Goal: Transaction & Acquisition: Purchase product/service

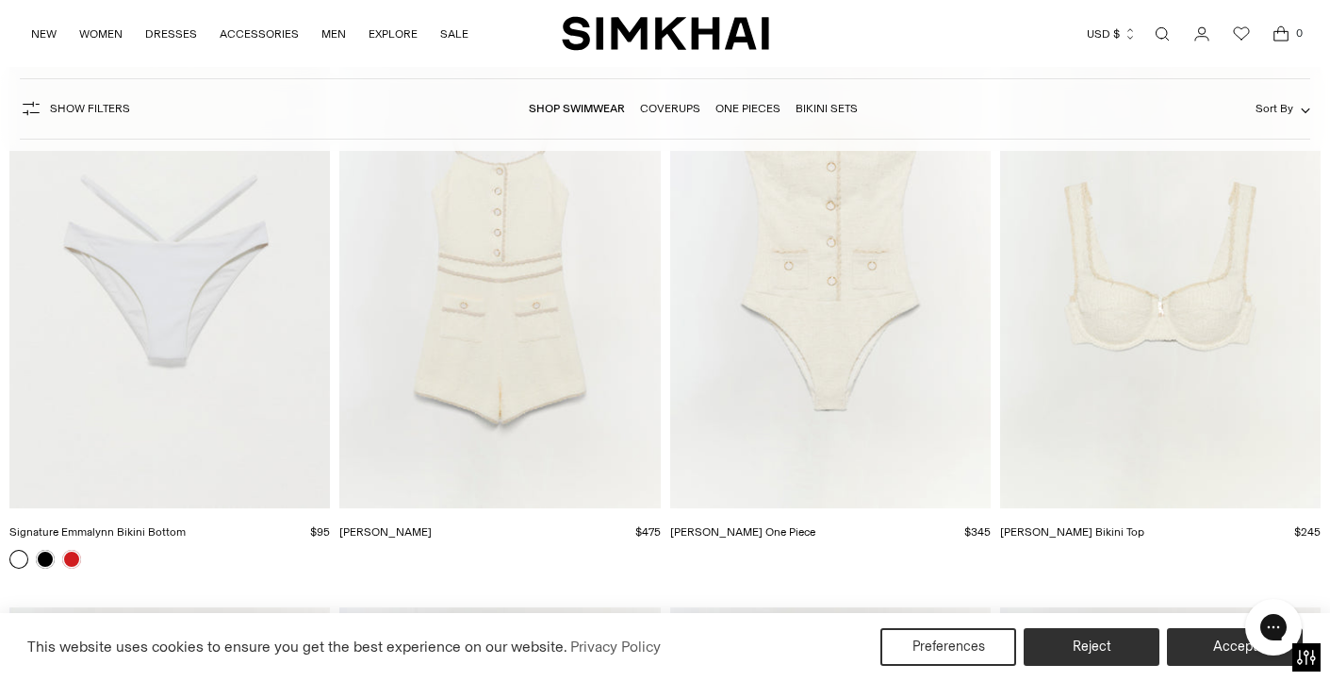
scroll to position [827, 0]
click at [0, 0] on img "Signature Emmalynn Bikini Bottom" at bounding box center [0, 0] width 0 height 0
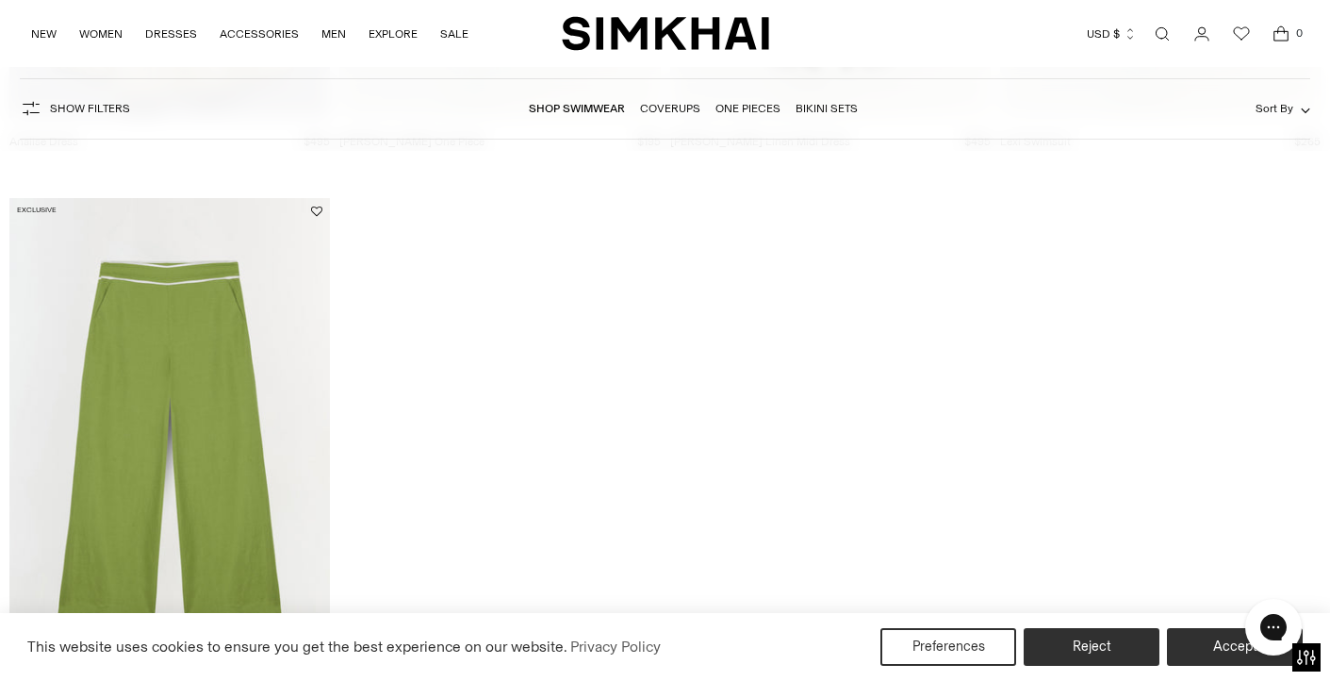
scroll to position [4095, 0]
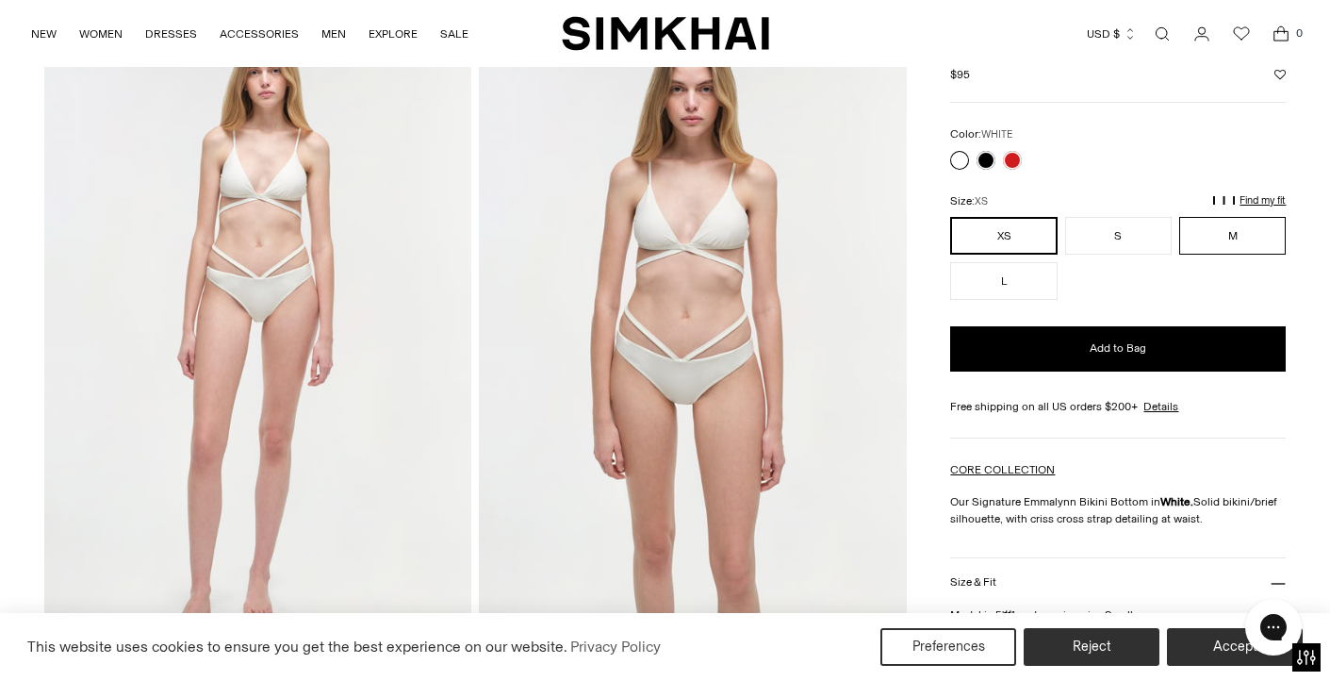
scroll to position [96, 0]
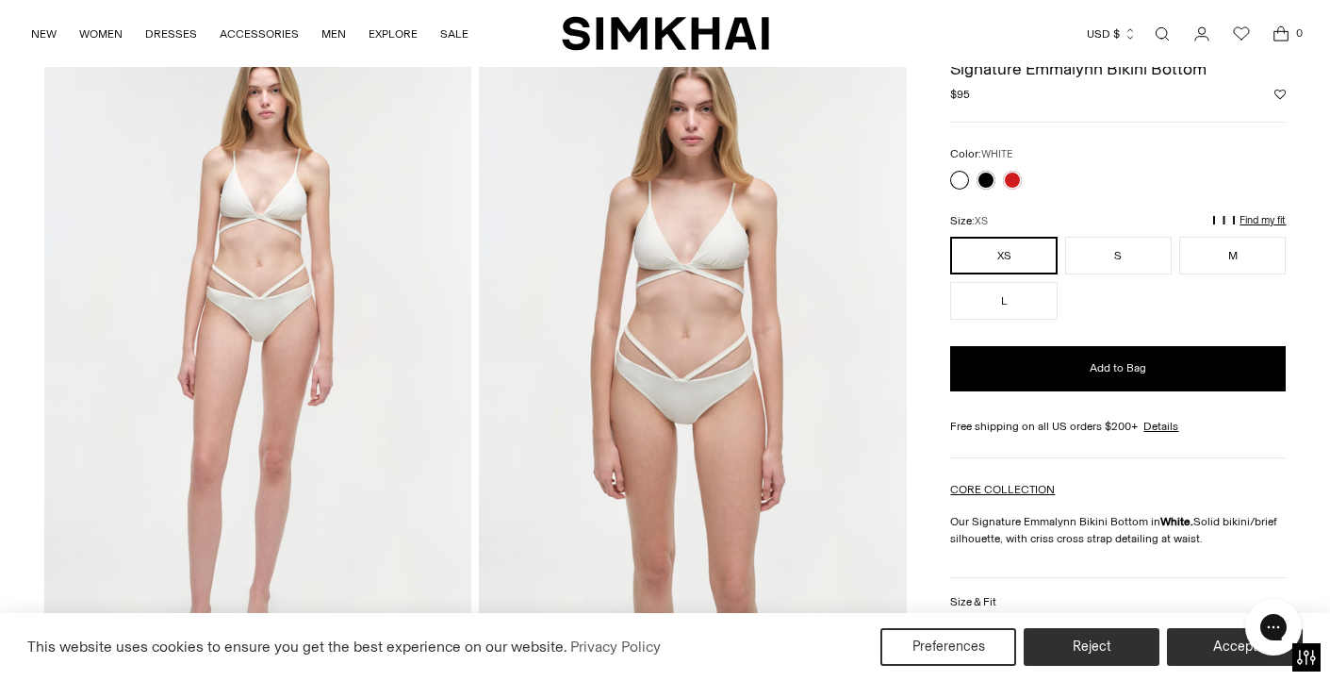
click at [1266, 215] on p "Find my fit" at bounding box center [1262, 220] width 46 height 11
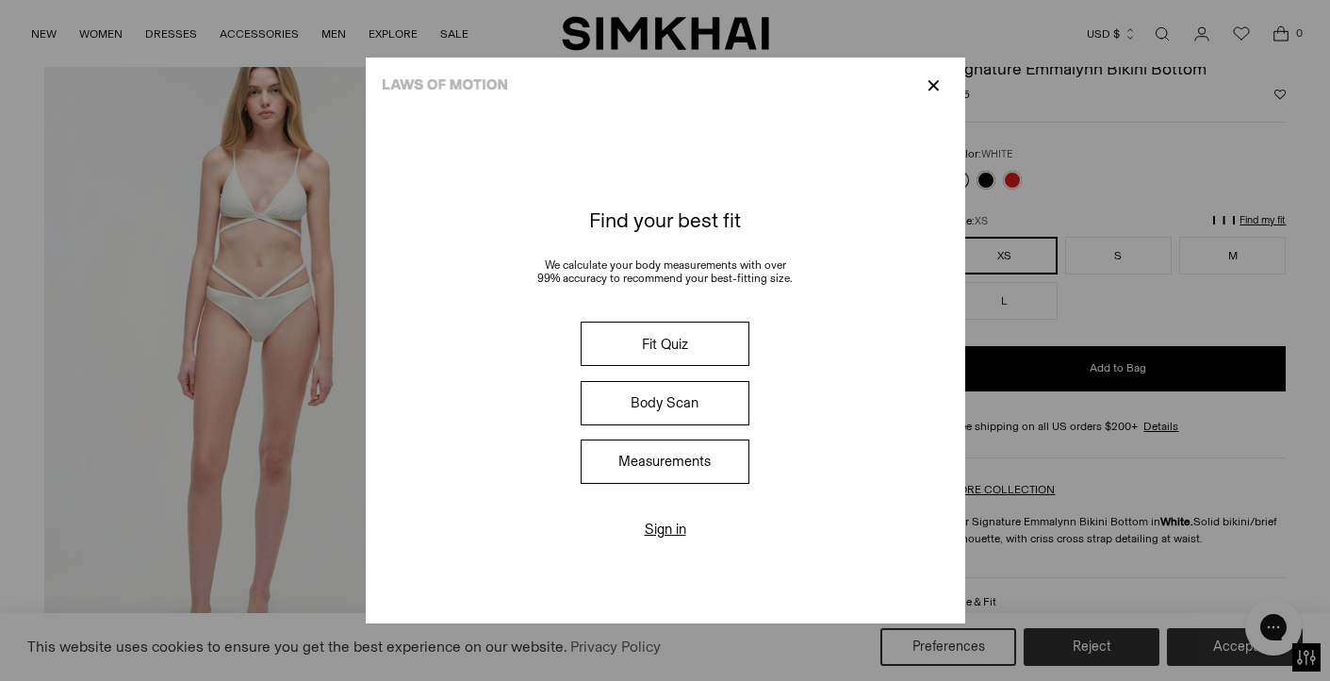
click at [676, 479] on button "Measurements" at bounding box center [665, 461] width 168 height 44
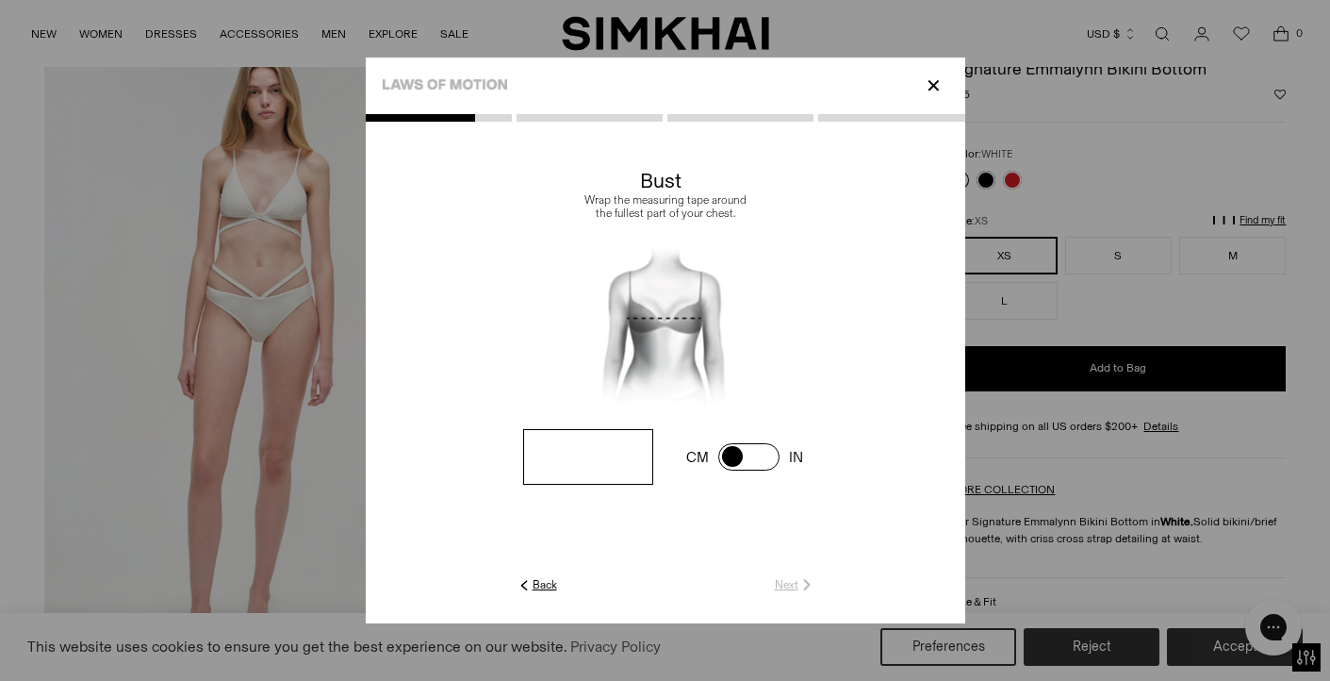
click at [611, 454] on input "number" at bounding box center [587, 457] width 129 height 56
click at [541, 589] on link "Back" at bounding box center [536, 584] width 41 height 17
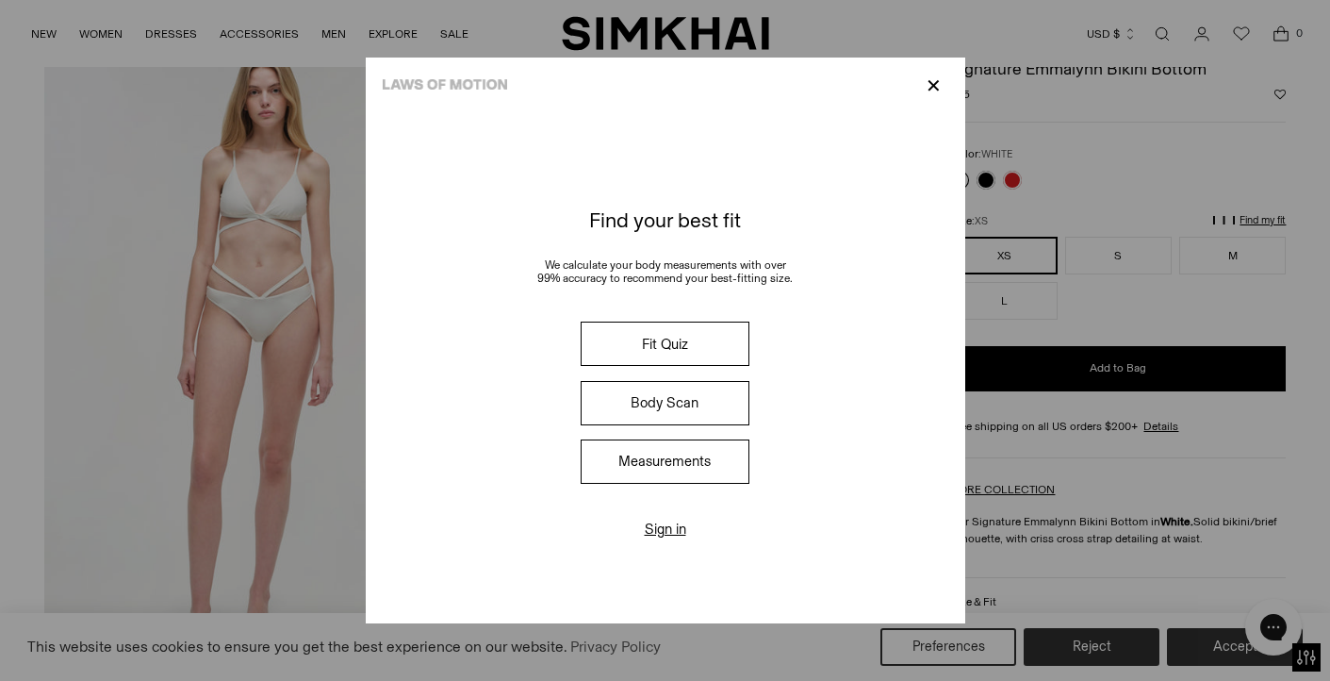
click at [651, 353] on button "Fit Quiz" at bounding box center [665, 343] width 168 height 44
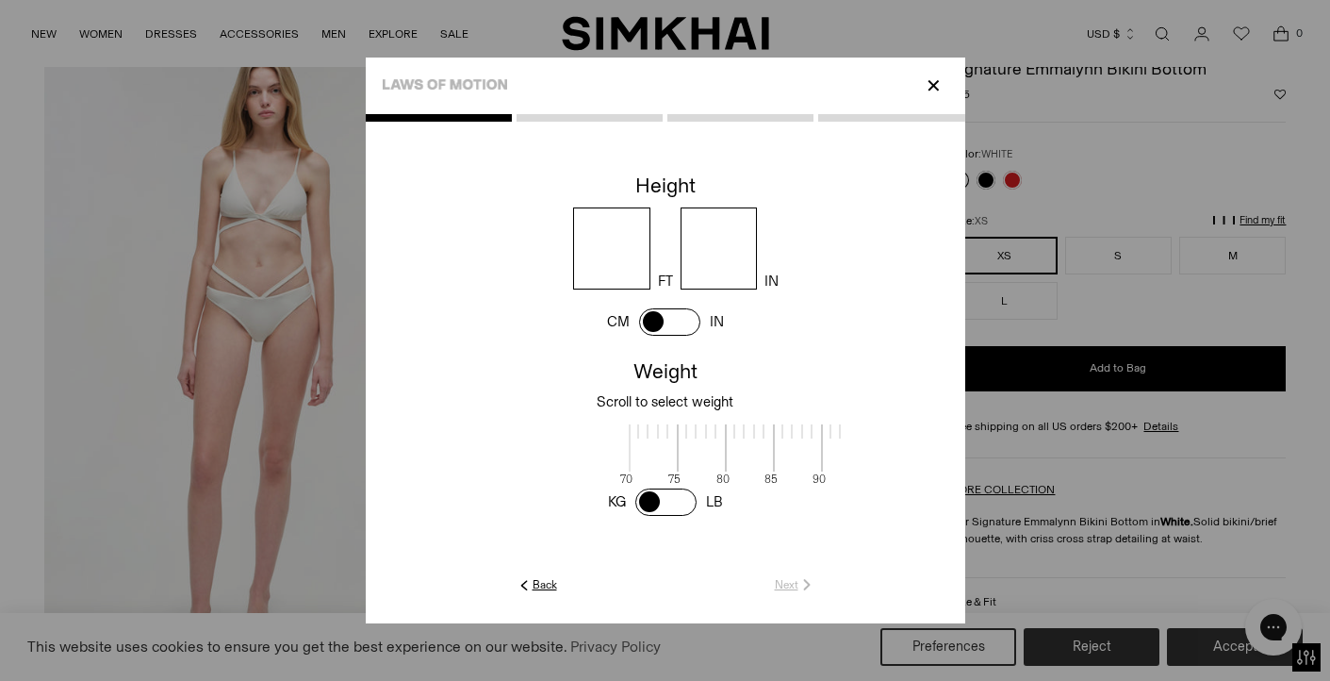
scroll to position [2, 613]
click at [616, 234] on input "number" at bounding box center [611, 248] width 77 height 82
type input "*"
click at [718, 240] on input "number" at bounding box center [719, 248] width 77 height 82
type input "*"
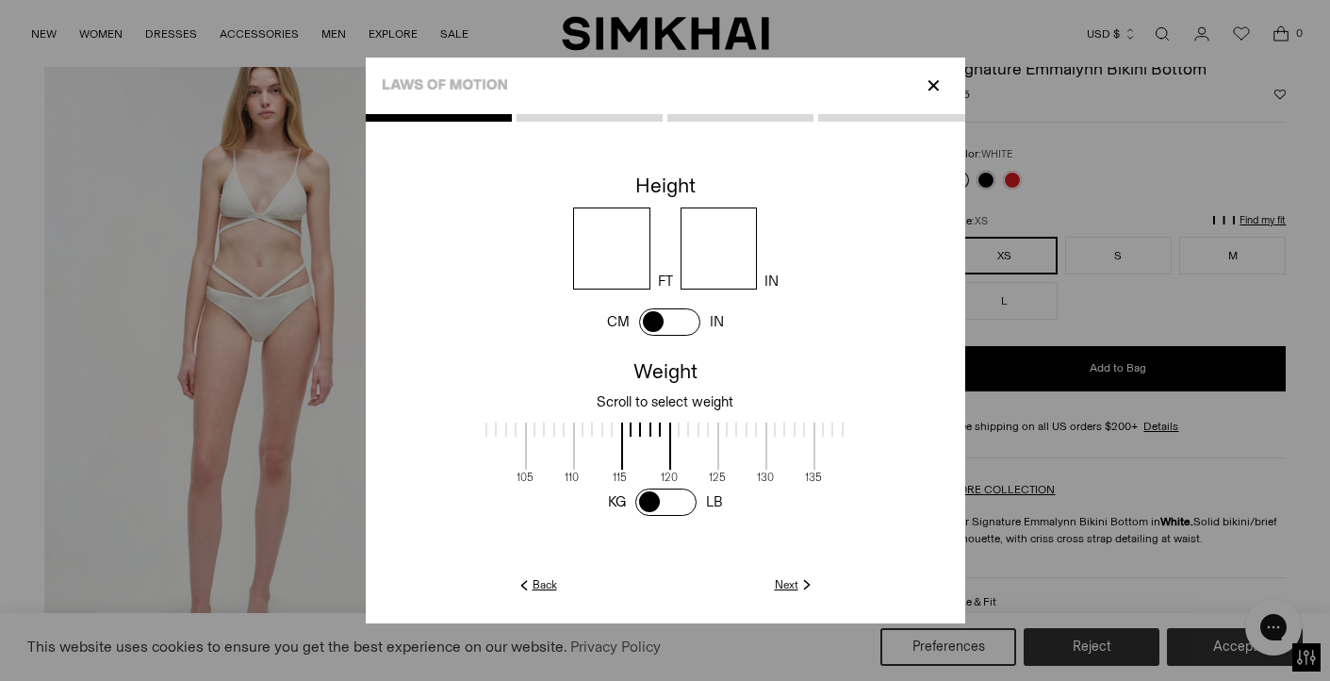
scroll to position [2, 431]
drag, startPoint x: 661, startPoint y: 457, endPoint x: 913, endPoint y: 450, distance: 252.7
click at [913, 450] on cc-weight at bounding box center [665, 436] width 599 height 166
drag, startPoint x: 658, startPoint y: 442, endPoint x: 795, endPoint y: 443, distance: 136.7
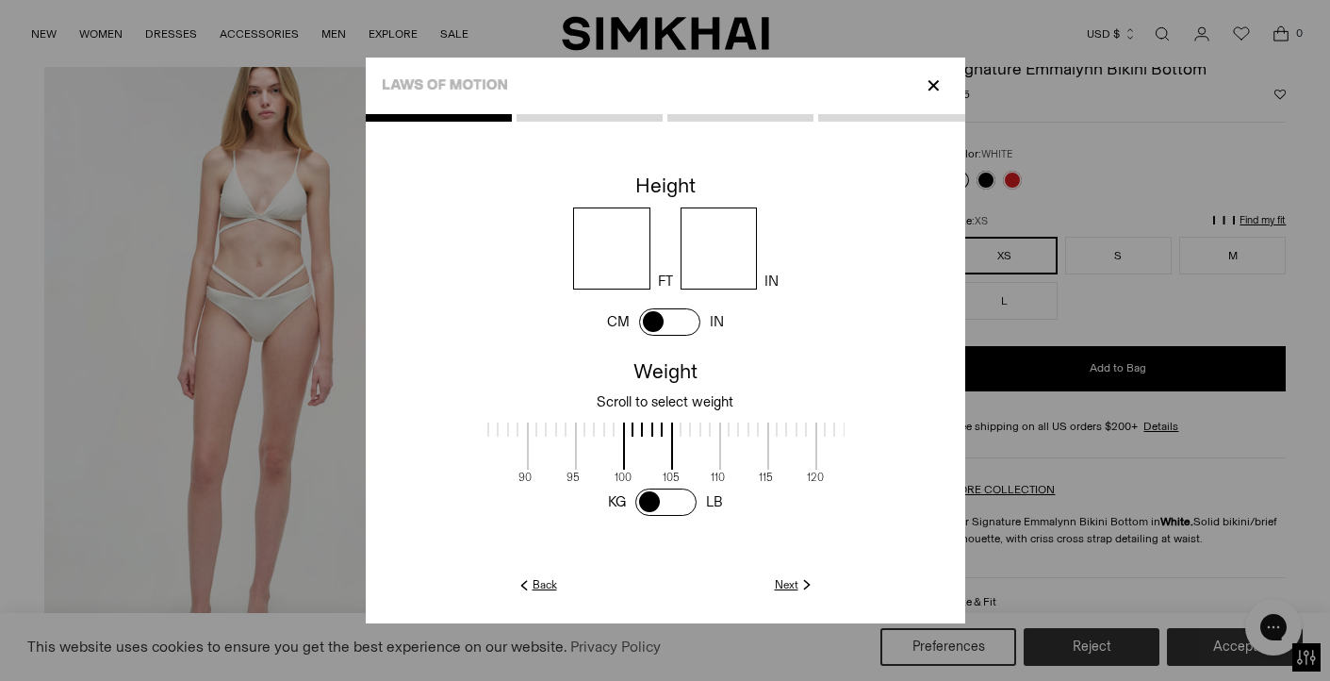
click at [795, 443] on span at bounding box center [792, 445] width 50 height 47
click at [793, 581] on link "Next" at bounding box center [795, 584] width 41 height 17
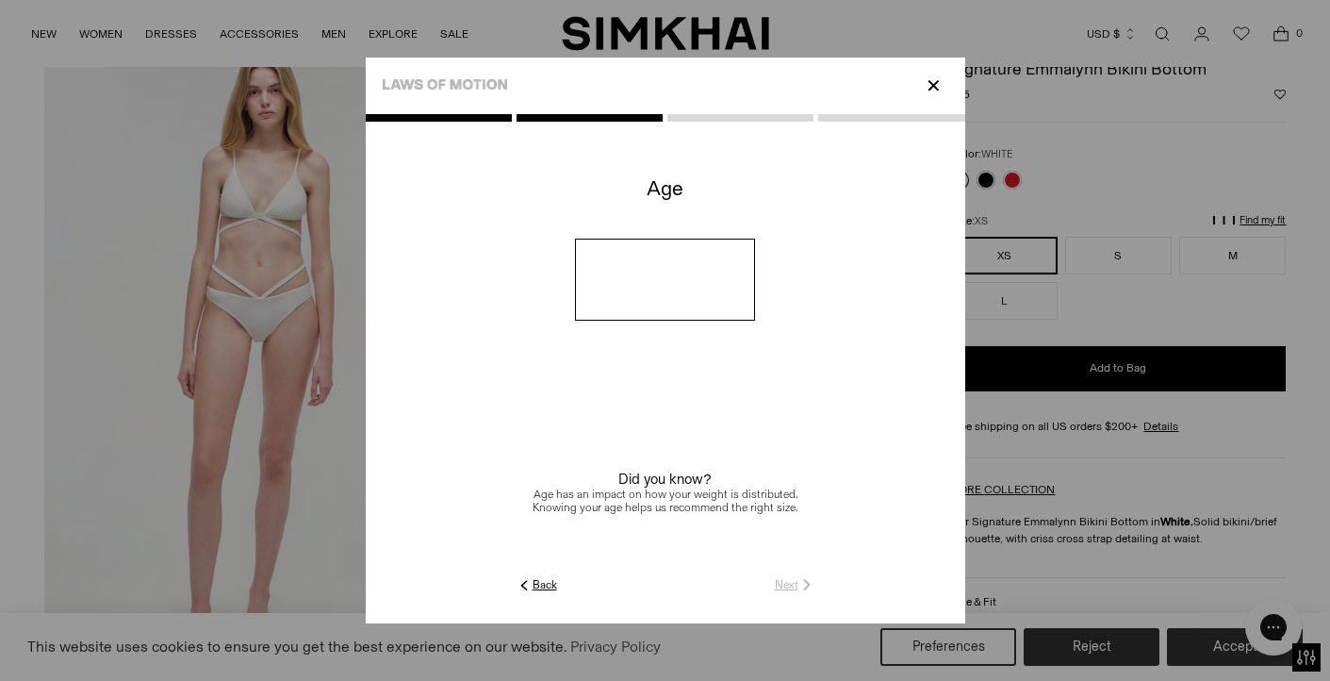
click at [642, 262] on input "number" at bounding box center [665, 279] width 180 height 82
type input "**"
click at [798, 586] on img at bounding box center [806, 584] width 17 height 17
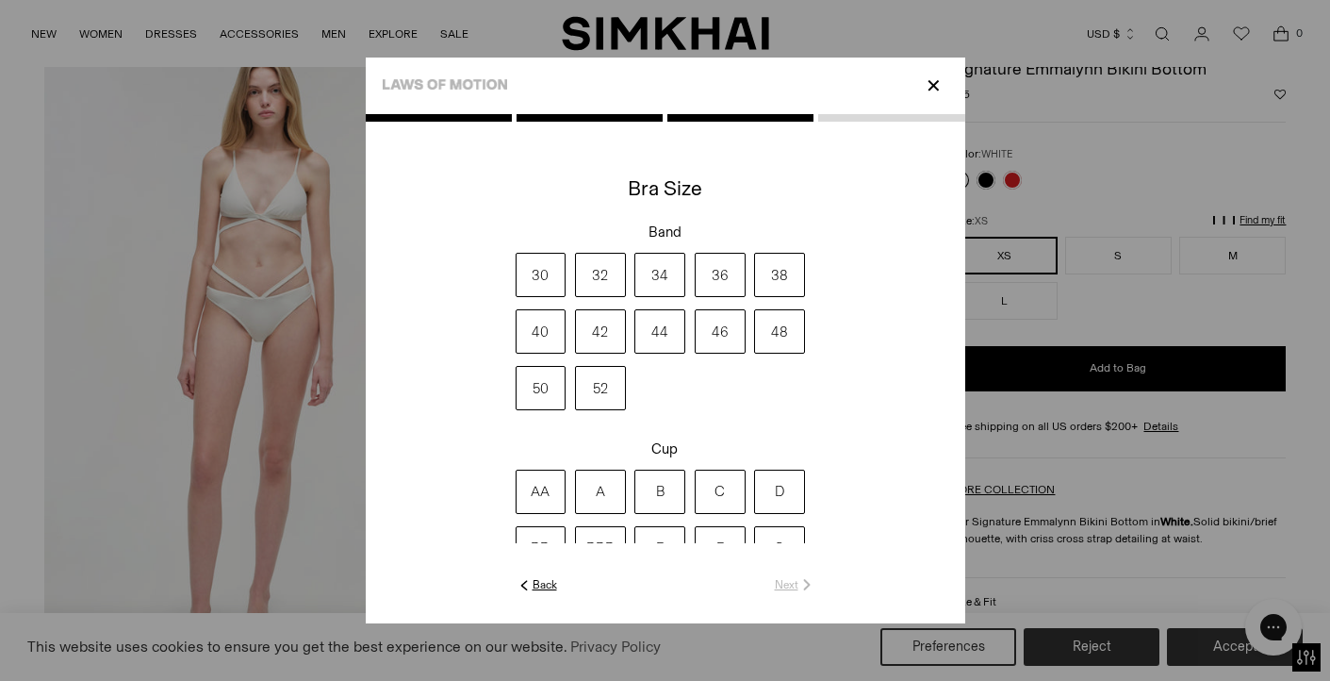
click at [657, 283] on label "34" at bounding box center [659, 275] width 51 height 44
click at [773, 498] on label "D" at bounding box center [779, 491] width 51 height 44
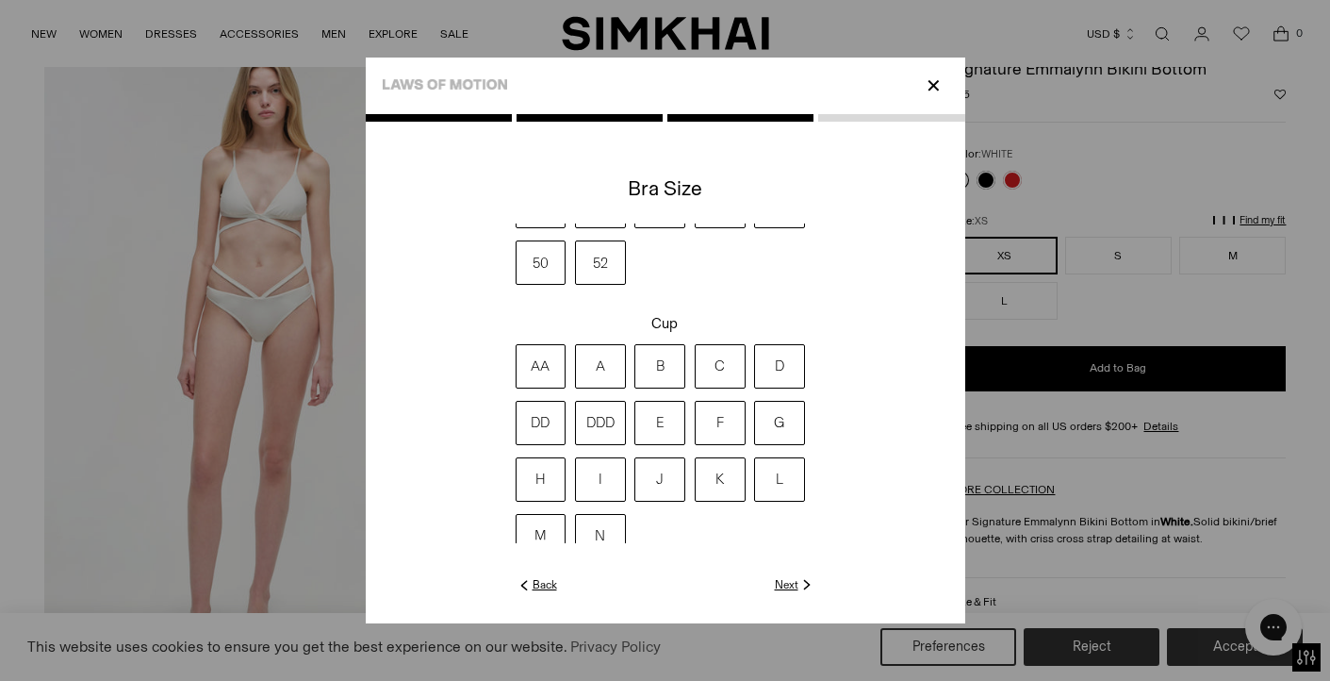
scroll to position [146, 0]
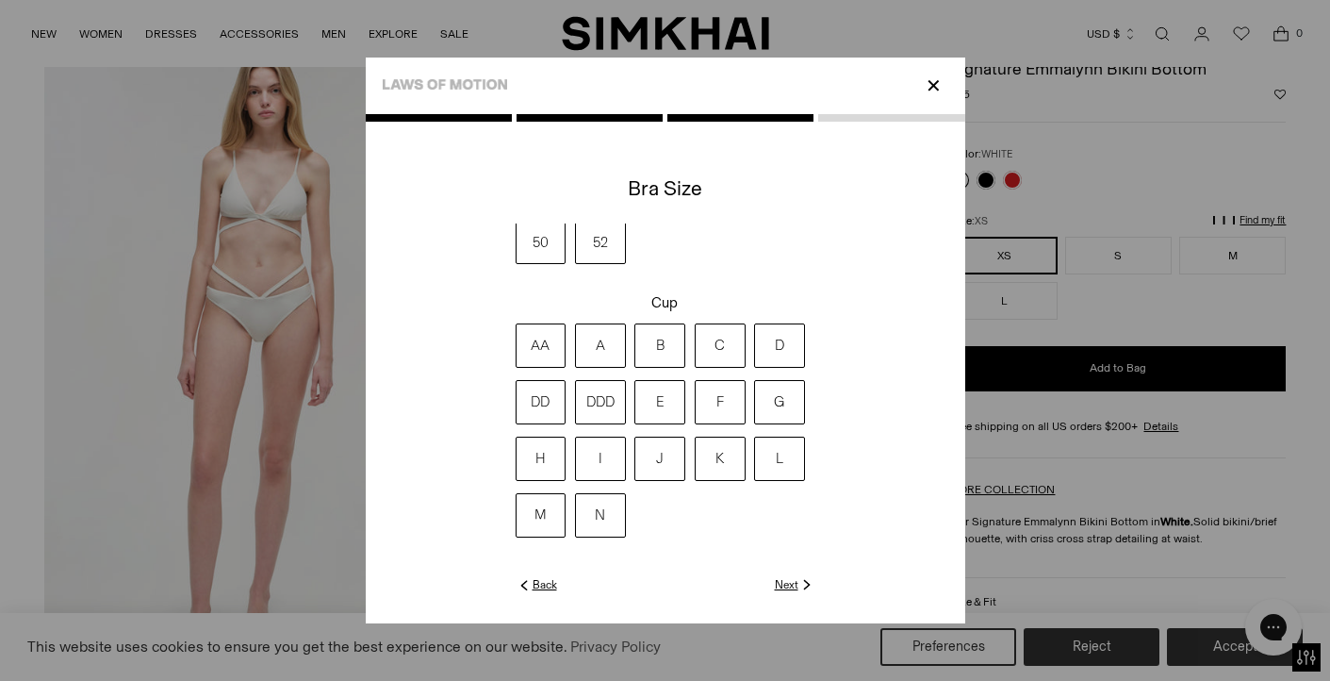
click at [790, 584] on link "Next" at bounding box center [795, 584] width 41 height 17
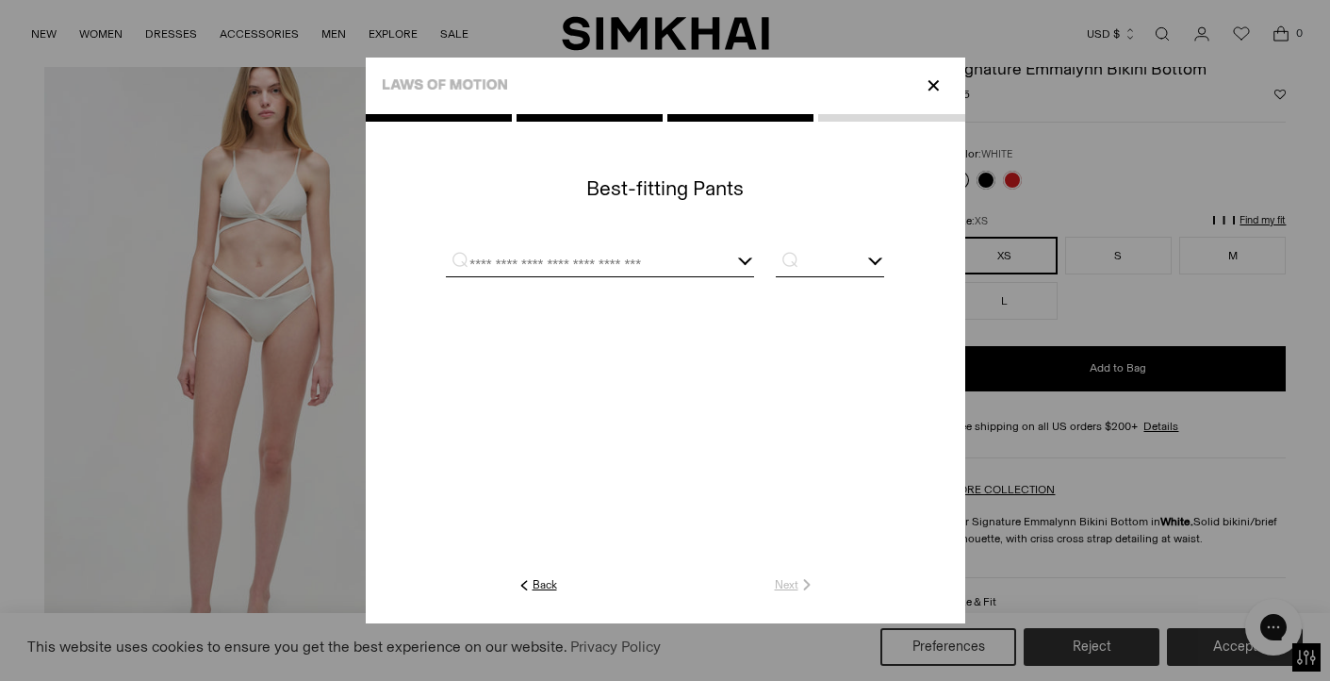
click at [647, 271] on input "text" at bounding box center [577, 265] width 262 height 24
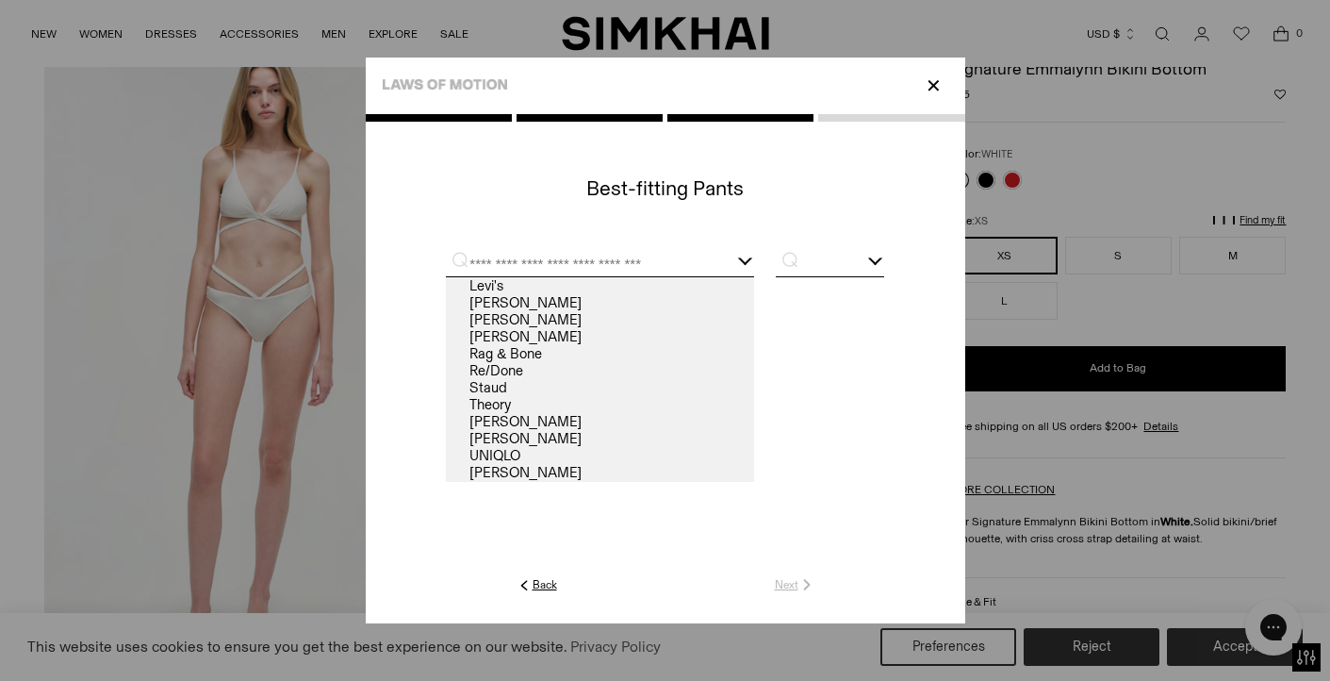
scroll to position [140, 0]
click at [628, 351] on link "Rag & Bone" at bounding box center [600, 348] width 308 height 17
type input "**********"
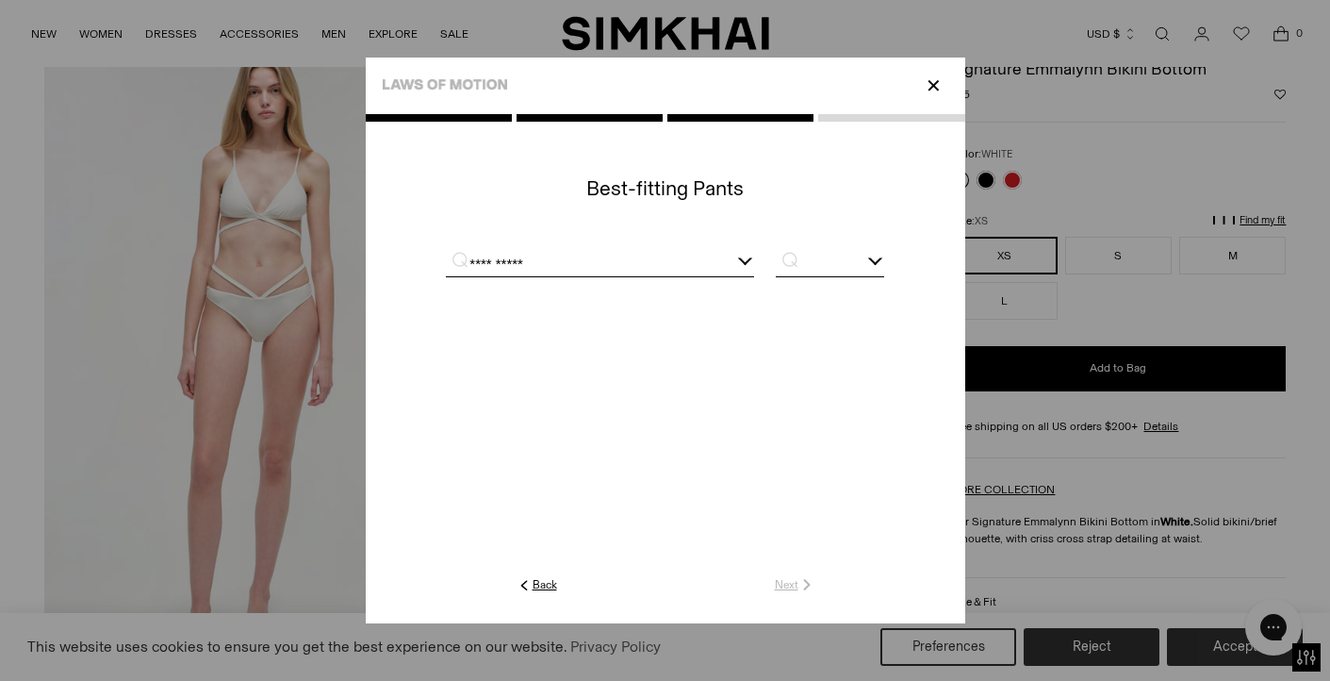
click at [792, 266] on p "⌕" at bounding box center [785, 258] width 37 height 19
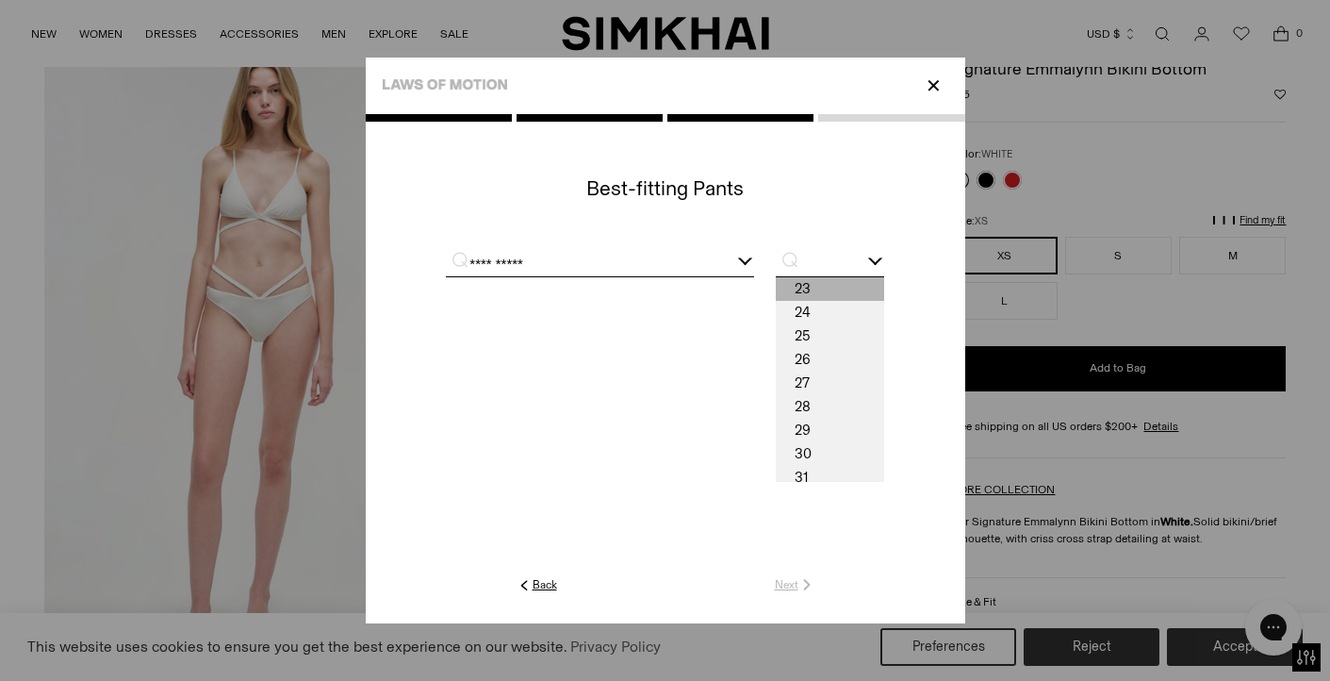
click at [803, 292] on span "23" at bounding box center [829, 289] width 107 height 24
type input "**"
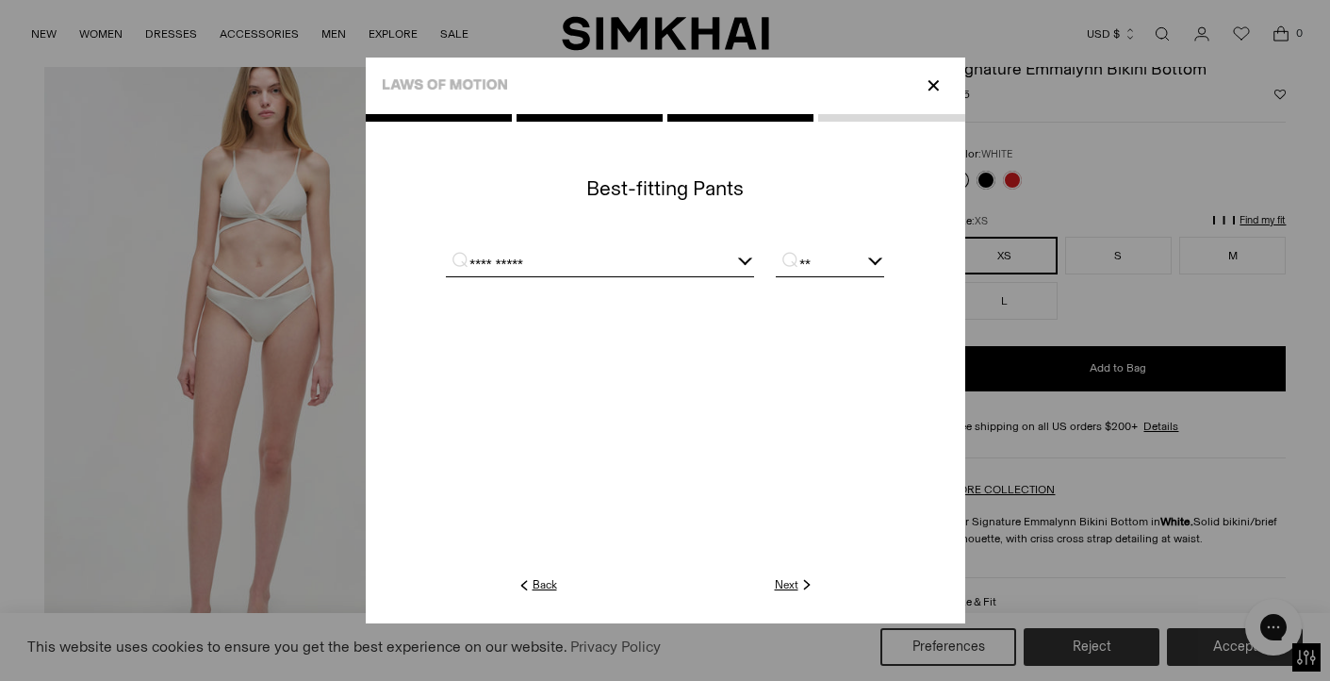
click at [787, 581] on link "Next" at bounding box center [795, 584] width 41 height 17
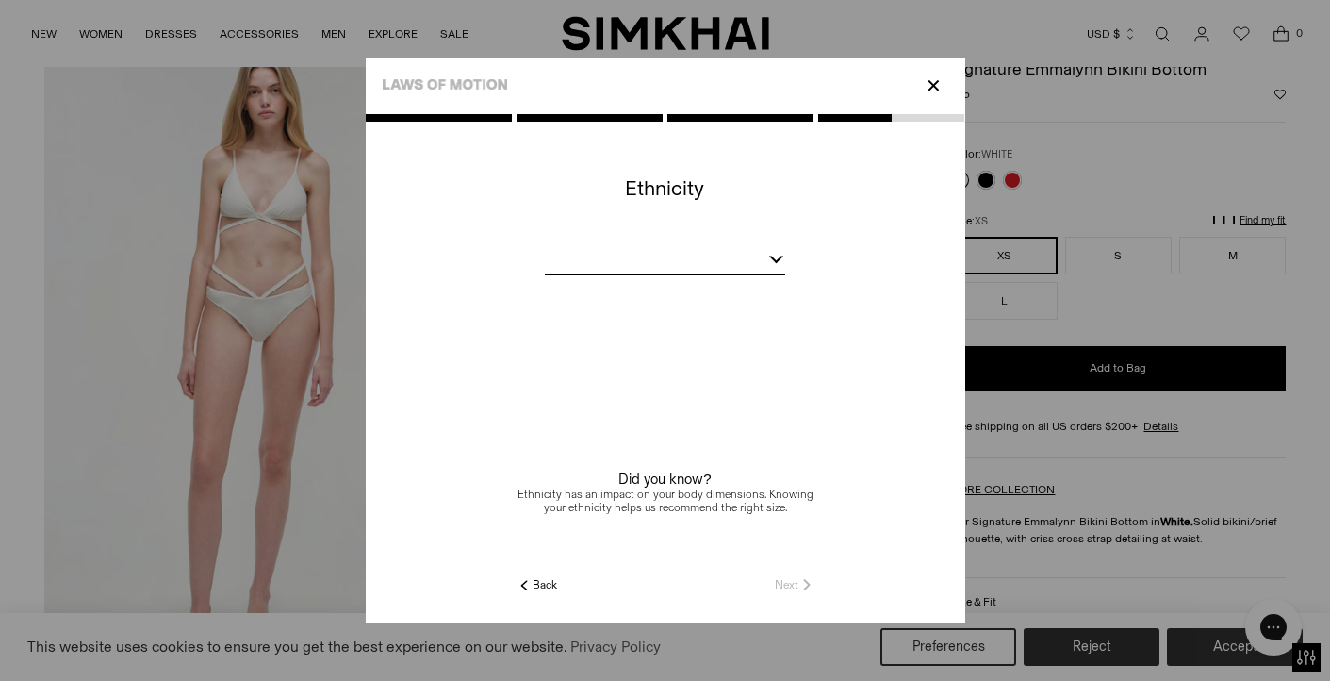
click at [690, 259] on div at bounding box center [664, 263] width 239 height 24
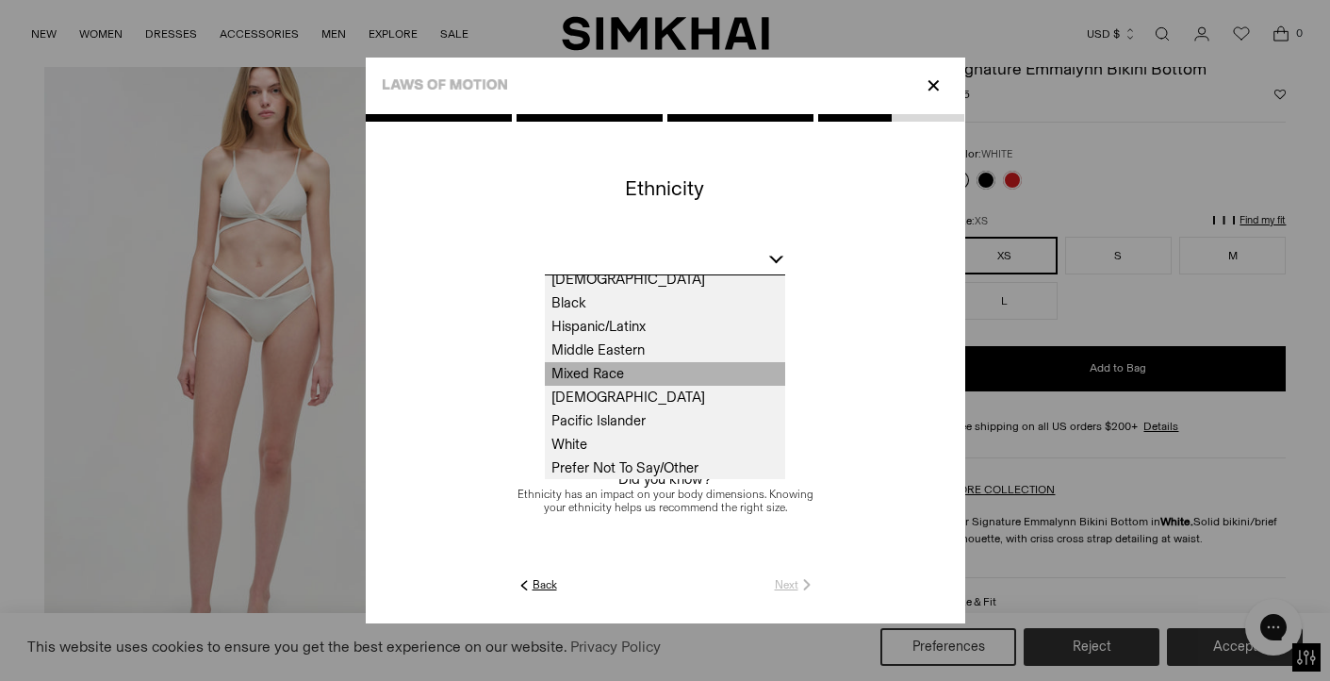
scroll to position [30, 0]
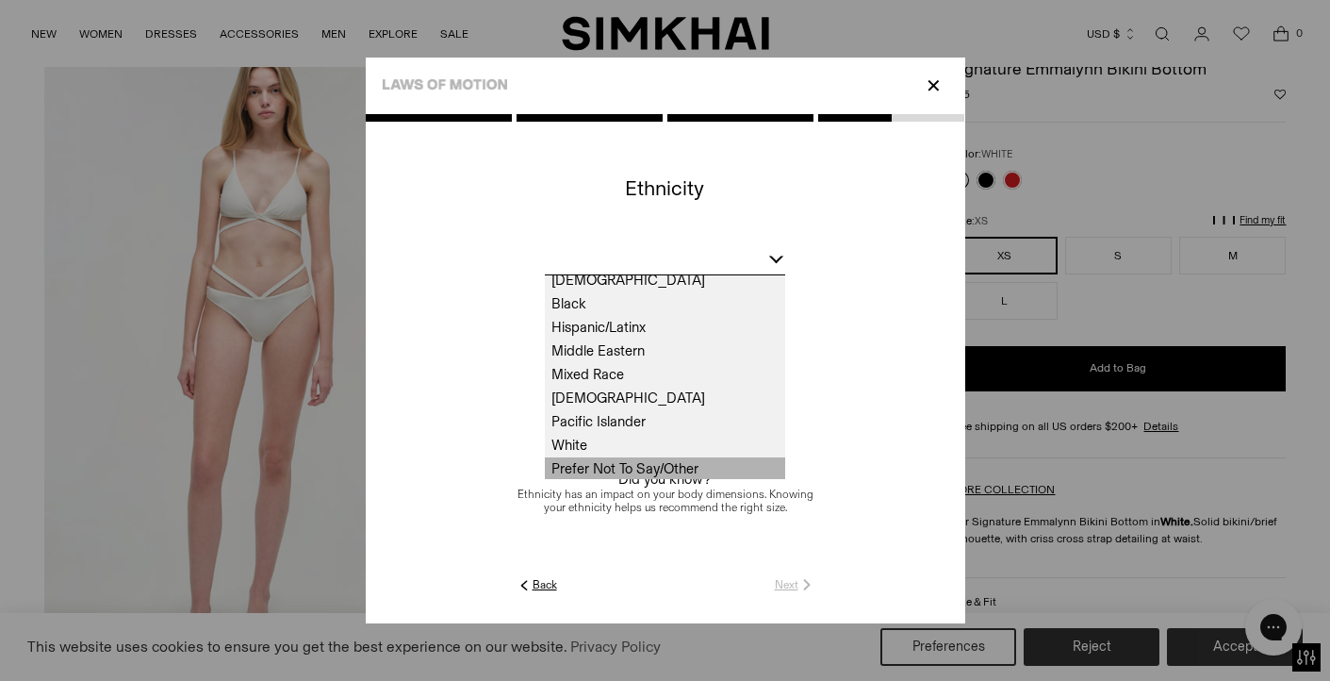
click at [686, 469] on span "Prefer Not To Say/Other" at bounding box center [664, 469] width 239 height 24
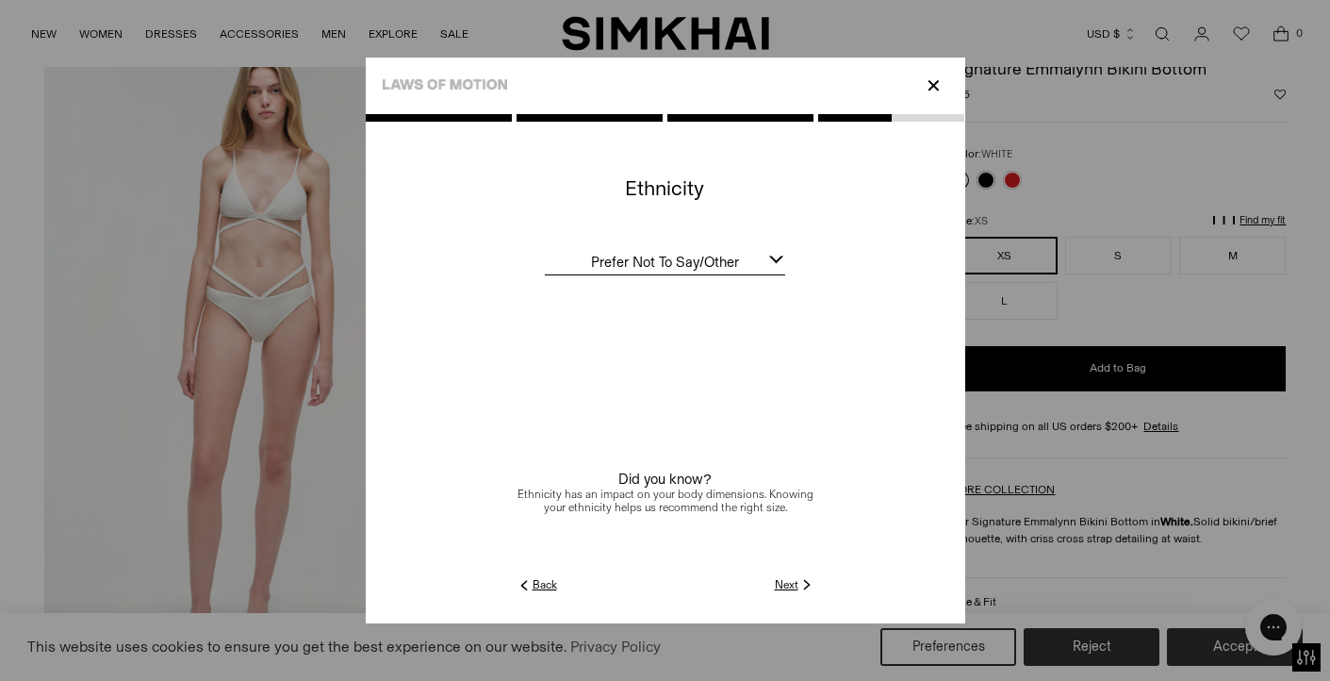
click at [792, 583] on link "Next" at bounding box center [795, 584] width 41 height 17
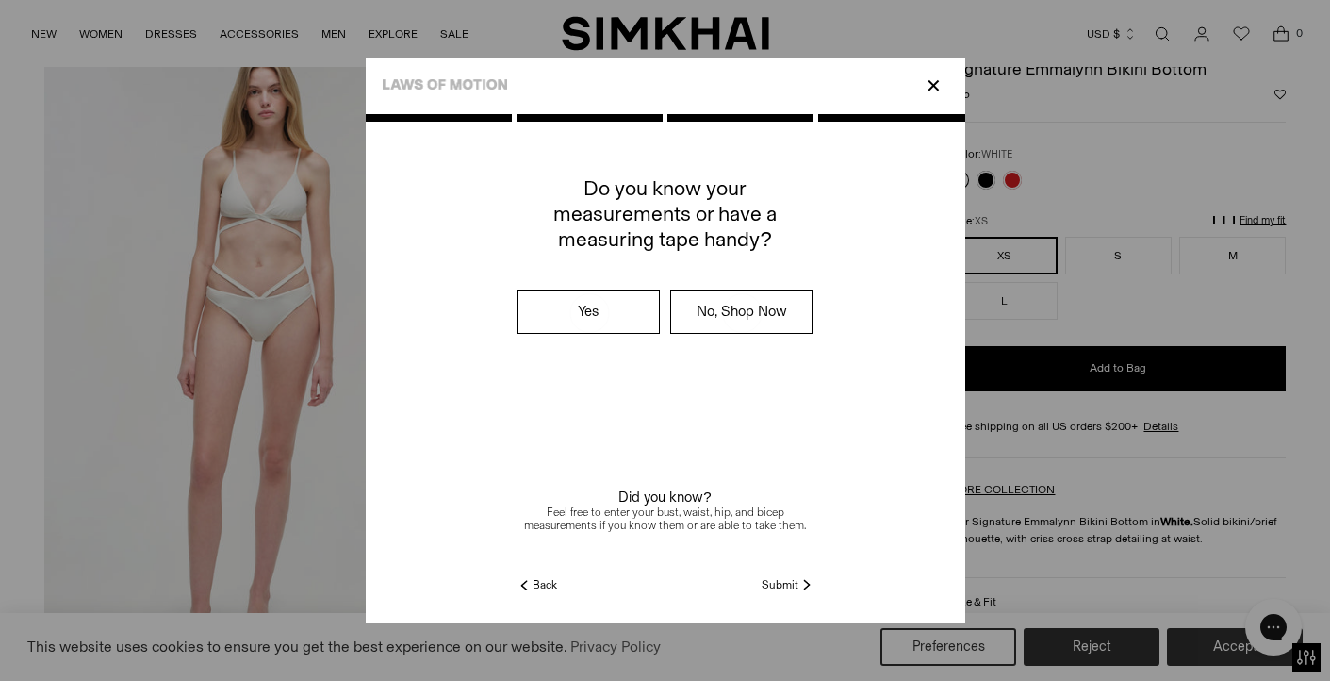
click at [781, 586] on link "Submit" at bounding box center [789, 584] width 54 height 17
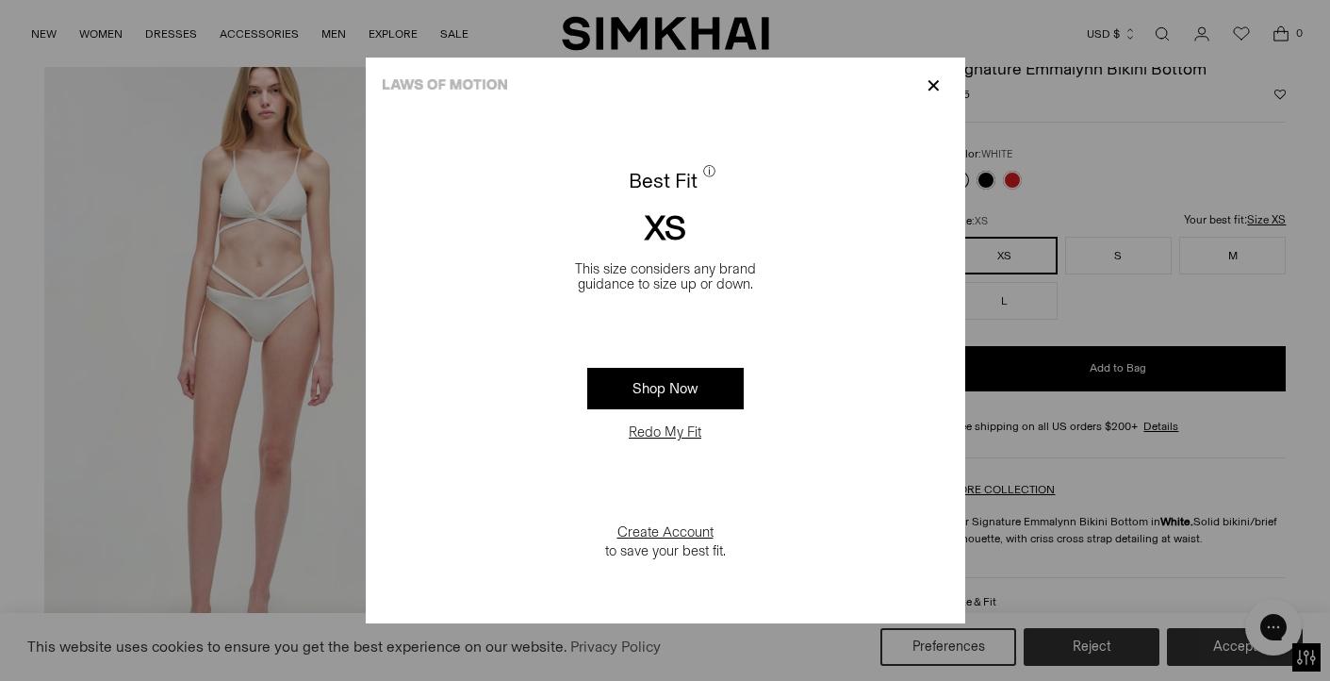
click at [939, 85] on p "✕" at bounding box center [933, 86] width 25 height 32
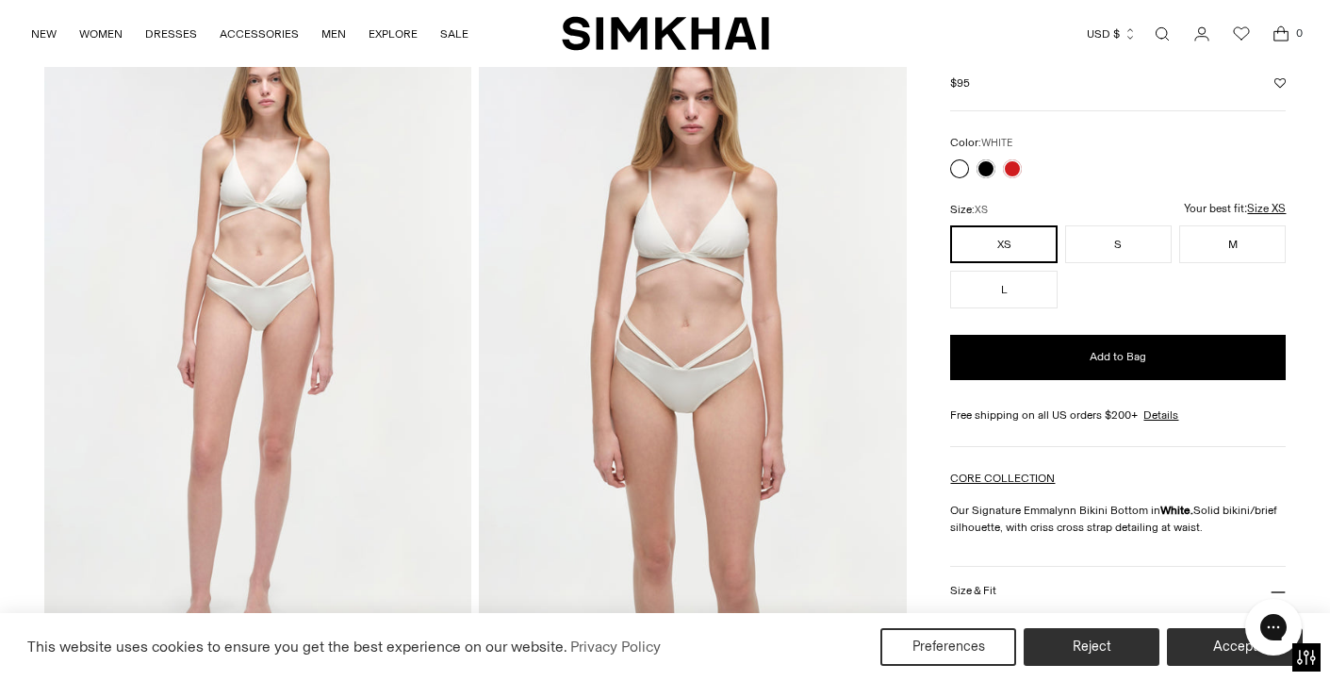
scroll to position [112, 0]
